Goal: Task Accomplishment & Management: Complete application form

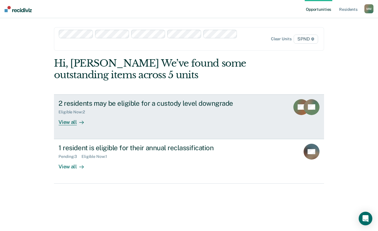
click at [71, 123] on div "View all" at bounding box center [74, 119] width 32 height 11
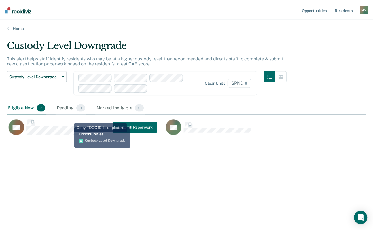
scroll to position [145, 360]
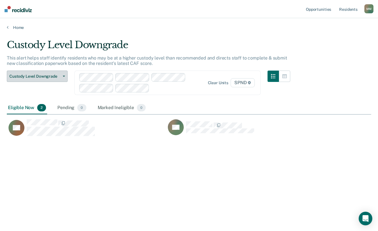
click at [63, 76] on icon "button" at bounding box center [64, 76] width 2 height 1
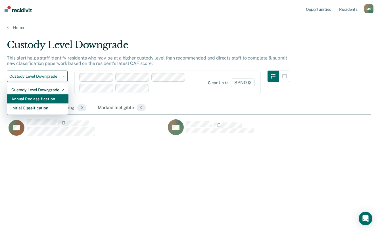
click at [49, 99] on div "Annual Reclassification" at bounding box center [37, 98] width 52 height 9
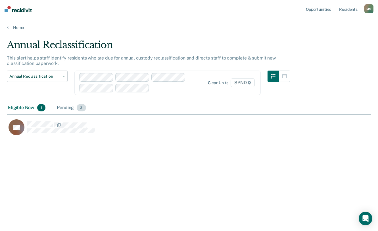
click at [69, 107] on div "Pending 3" at bounding box center [71, 108] width 31 height 12
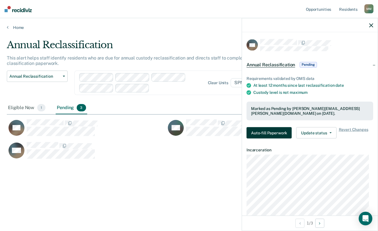
click at [268, 129] on button "Auto-fill Paperwork" at bounding box center [268, 132] width 45 height 11
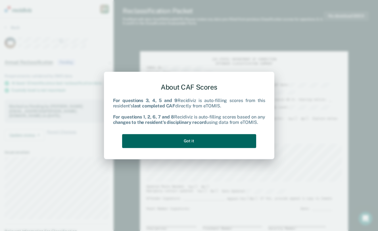
click at [198, 141] on button "Got it" at bounding box center [189, 141] width 134 height 14
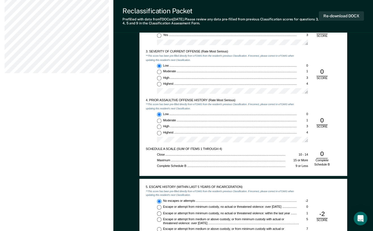
scroll to position [426, 0]
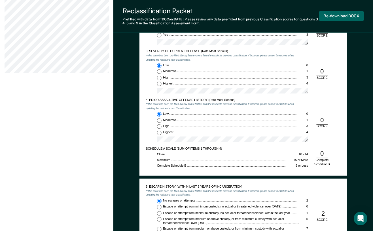
click at [340, 15] on button "Re-download DOCX" at bounding box center [341, 15] width 45 height 9
click at [280, 178] on div "[US_STATE] DEPARTMENT OF CORRECTION OFFENDER CLASSIFICATION SUMMARY TOMIS ID: O…" at bounding box center [244, 192] width 208 height 1138
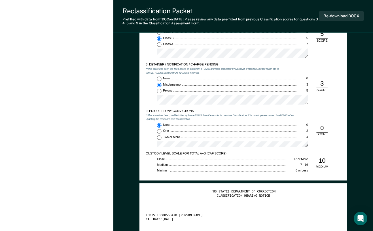
scroll to position [738, 0]
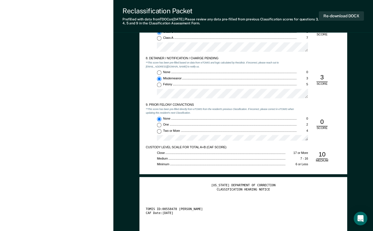
click at [160, 132] on input "Two or More 4" at bounding box center [159, 131] width 5 height 5
type textarea "x"
radio input "false"
radio input "true"
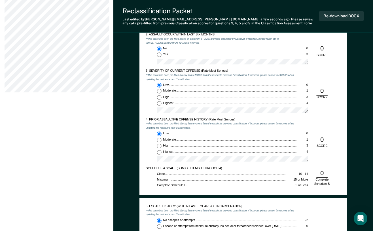
scroll to position [397, 0]
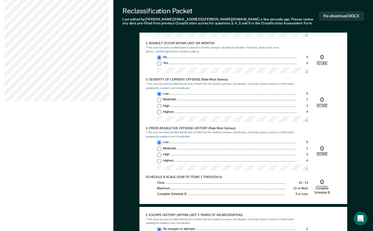
click at [159, 101] on input "Moderate 1" at bounding box center [159, 100] width 5 height 5
type textarea "x"
radio input "false"
radio input "true"
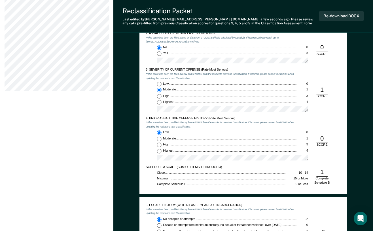
scroll to position [426, 0]
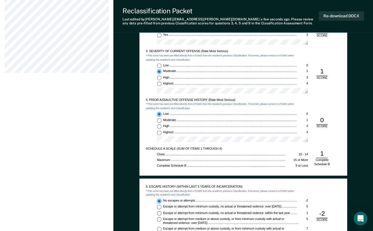
click at [159, 65] on input "Low 0" at bounding box center [159, 65] width 5 height 5
type textarea "x"
radio input "true"
radio input "false"
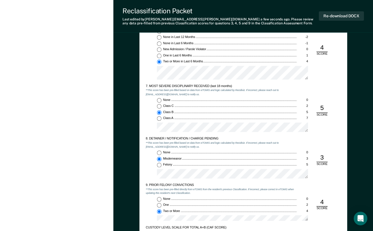
scroll to position [738, 0]
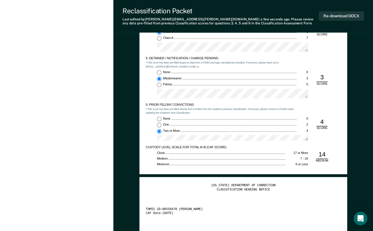
click at [159, 124] on input "One 2" at bounding box center [159, 125] width 5 height 5
type textarea "x"
radio input "true"
radio input "false"
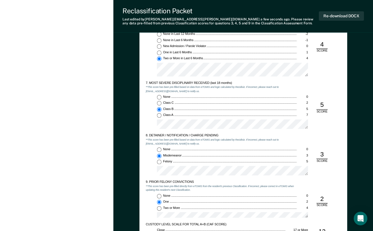
scroll to position [606, 0]
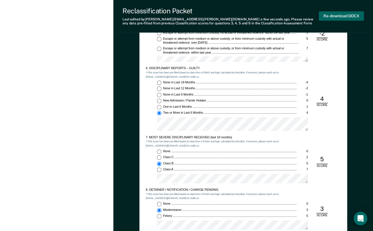
click at [339, 15] on button "Re-download DOCX" at bounding box center [341, 15] width 45 height 9
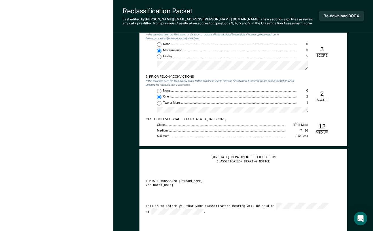
scroll to position [776, 0]
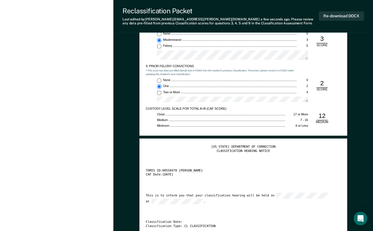
click at [159, 92] on input "Two or More 4" at bounding box center [159, 93] width 5 height 5
type textarea "x"
radio input "false"
radio input "true"
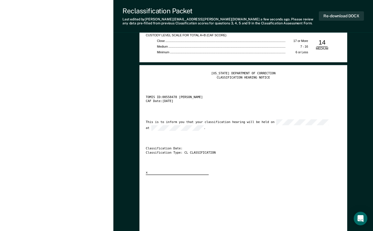
scroll to position [862, 0]
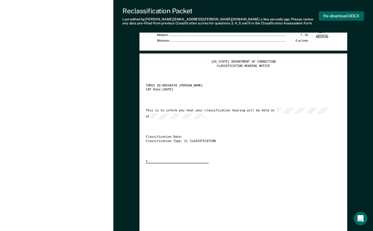
click at [343, 15] on button "Re-download DOCX" at bounding box center [341, 15] width 45 height 9
click at [326, 177] on div "[US_STATE] DEPARTMENT OF CORRECTION CLASSIFICATION HEARING NOTICE TOMIS ID: 005…" at bounding box center [244, 189] width 196 height 259
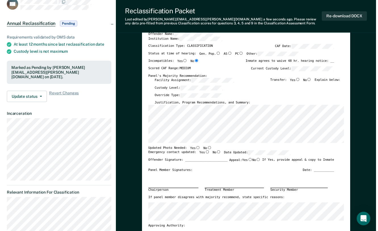
scroll to position [0, 0]
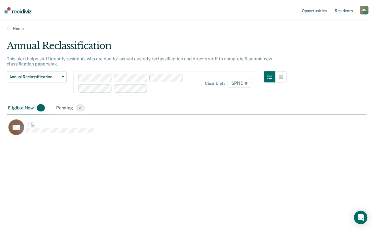
scroll to position [145, 360]
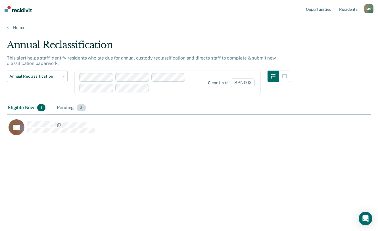
click at [83, 109] on span "3" at bounding box center [81, 107] width 9 height 7
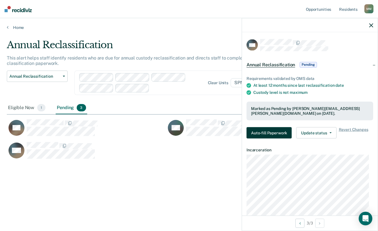
click at [266, 133] on button "Auto-fill Paperwork" at bounding box center [268, 132] width 45 height 11
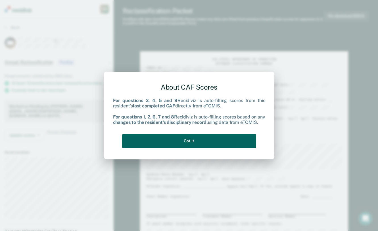
click at [175, 143] on button "Got it" at bounding box center [189, 141] width 134 height 14
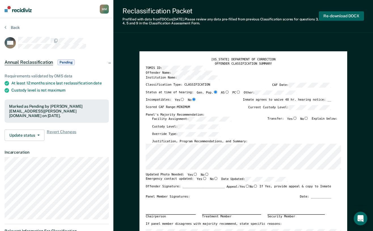
click at [338, 16] on button "Re-download DOCX" at bounding box center [341, 15] width 45 height 9
type textarea "x"
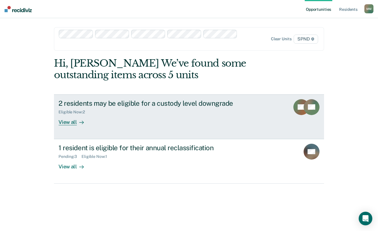
click at [73, 124] on div "View all" at bounding box center [74, 119] width 32 height 11
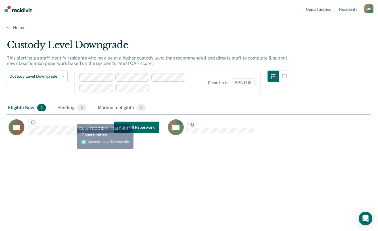
scroll to position [145, 360]
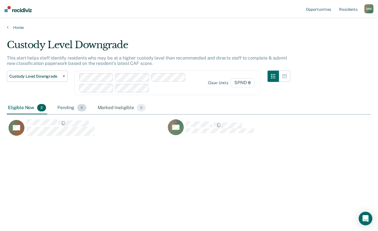
click at [66, 105] on div "Pending 0" at bounding box center [71, 108] width 31 height 12
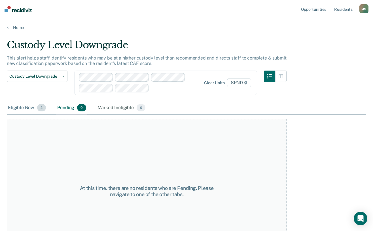
click at [17, 106] on div "Eligible Now 2" at bounding box center [27, 108] width 40 height 12
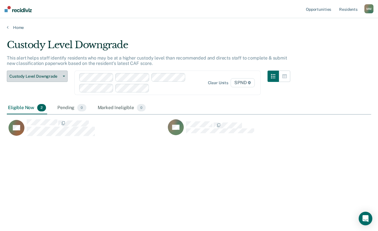
click at [62, 75] on button "Custody Level Downgrade" at bounding box center [37, 76] width 61 height 11
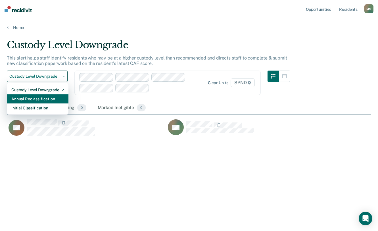
click at [51, 100] on div "Annual Reclassification" at bounding box center [37, 98] width 52 height 9
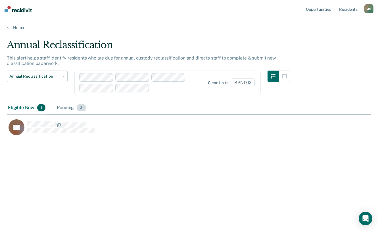
click at [83, 109] on span "3" at bounding box center [81, 107] width 9 height 7
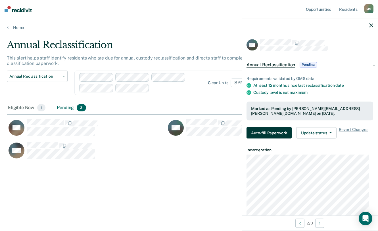
click at [273, 131] on button "Auto-fill Paperwork" at bounding box center [268, 132] width 45 height 11
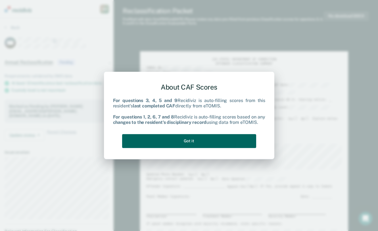
click at [229, 141] on button "Got it" at bounding box center [189, 141] width 134 height 14
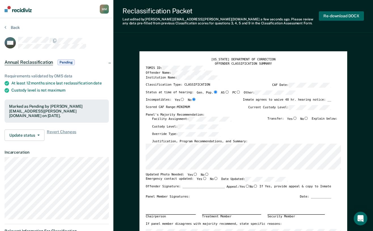
click at [342, 15] on button "Re-download DOCX" at bounding box center [341, 15] width 45 height 9
type textarea "x"
